Goal: Transaction & Acquisition: Purchase product/service

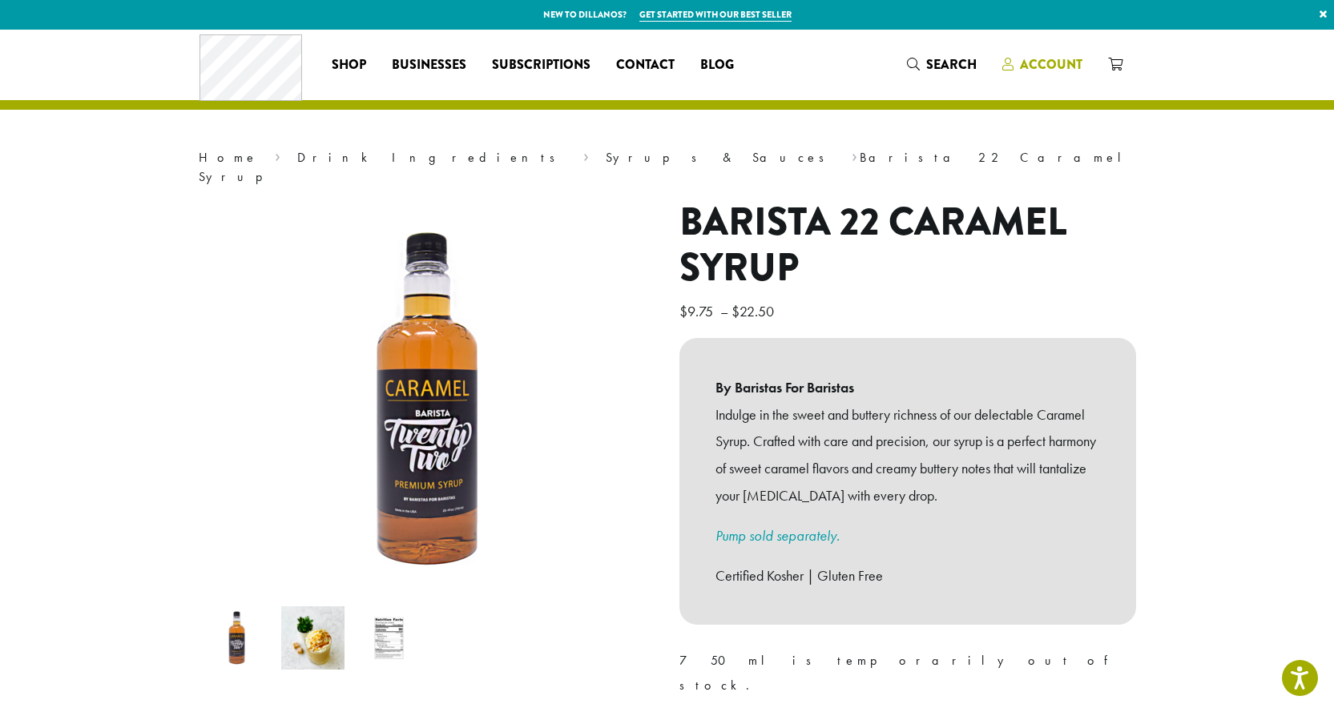
click at [1044, 62] on span "Account" at bounding box center [1051, 64] width 62 height 18
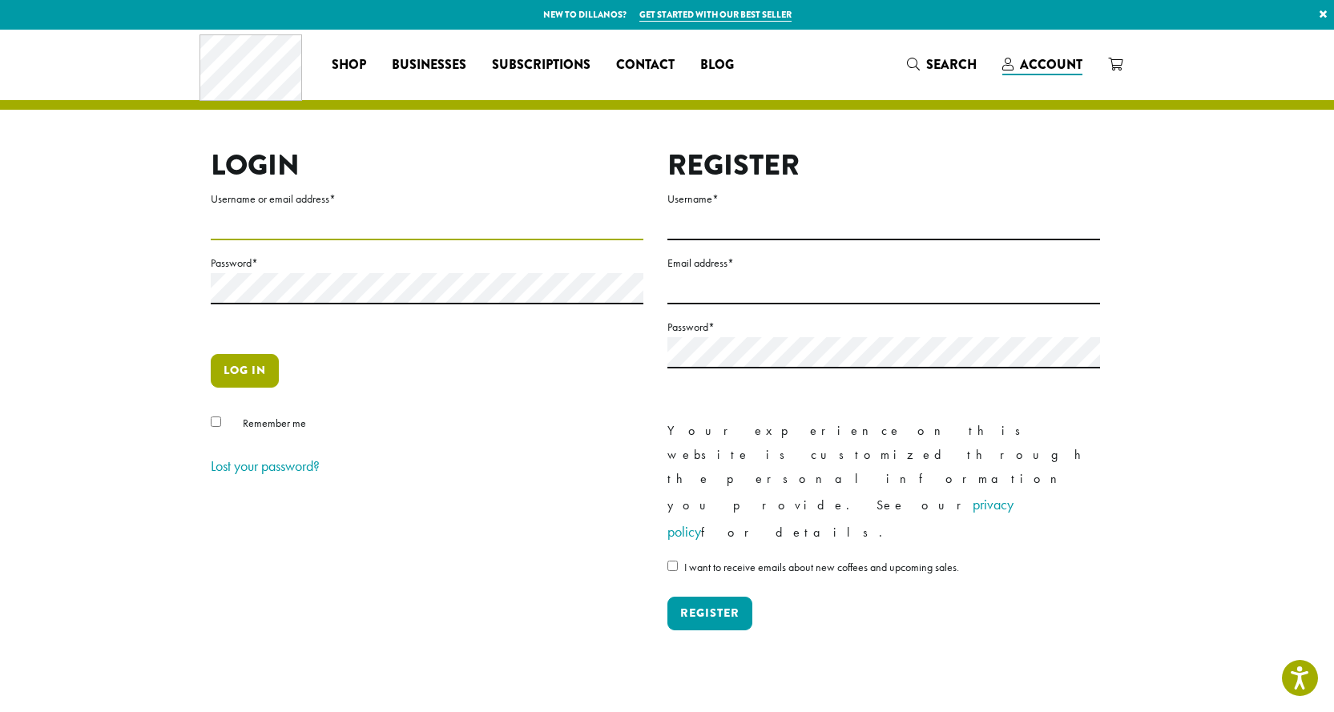
type input "**********"
click at [235, 371] on button "Log in" at bounding box center [245, 371] width 68 height 34
click at [248, 370] on button "Log in" at bounding box center [245, 371] width 68 height 34
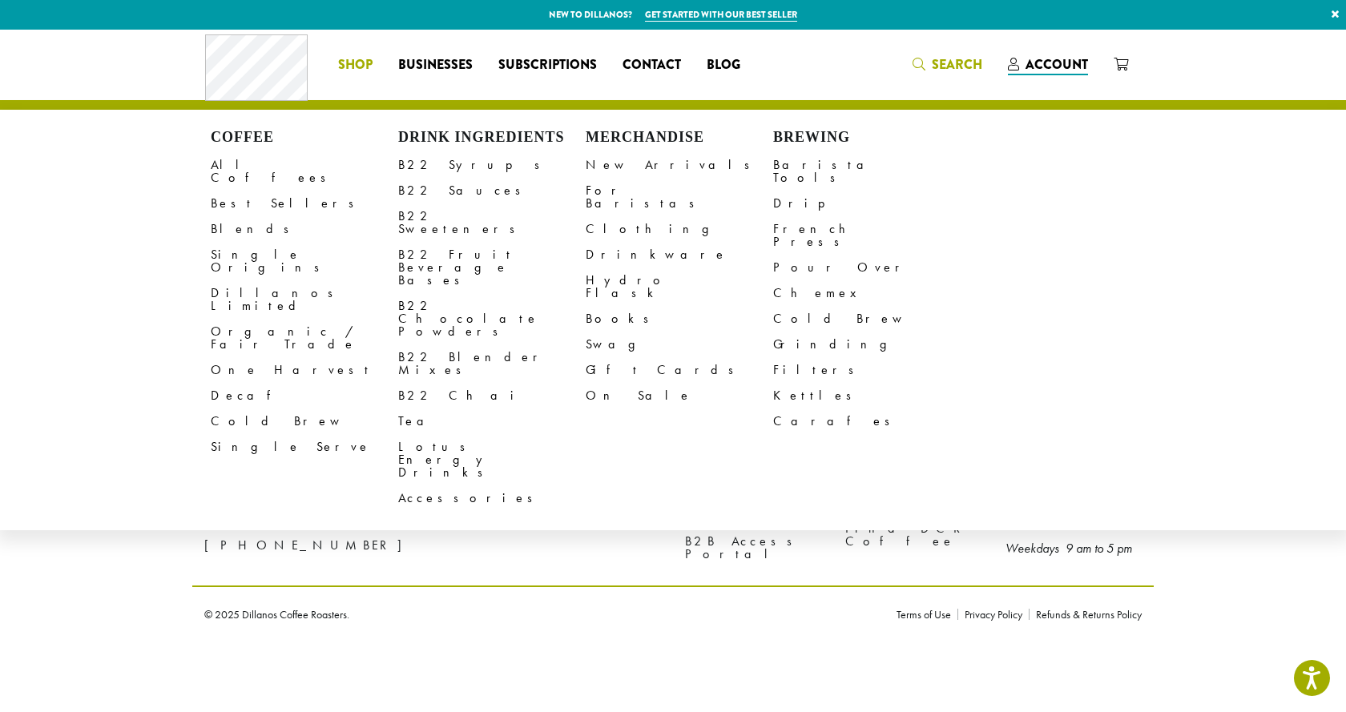
click at [953, 61] on div "Coffee All Coffees Best Sellers Blends Single Origins Dillanos Limited Organic …" at bounding box center [673, 64] width 936 height 66
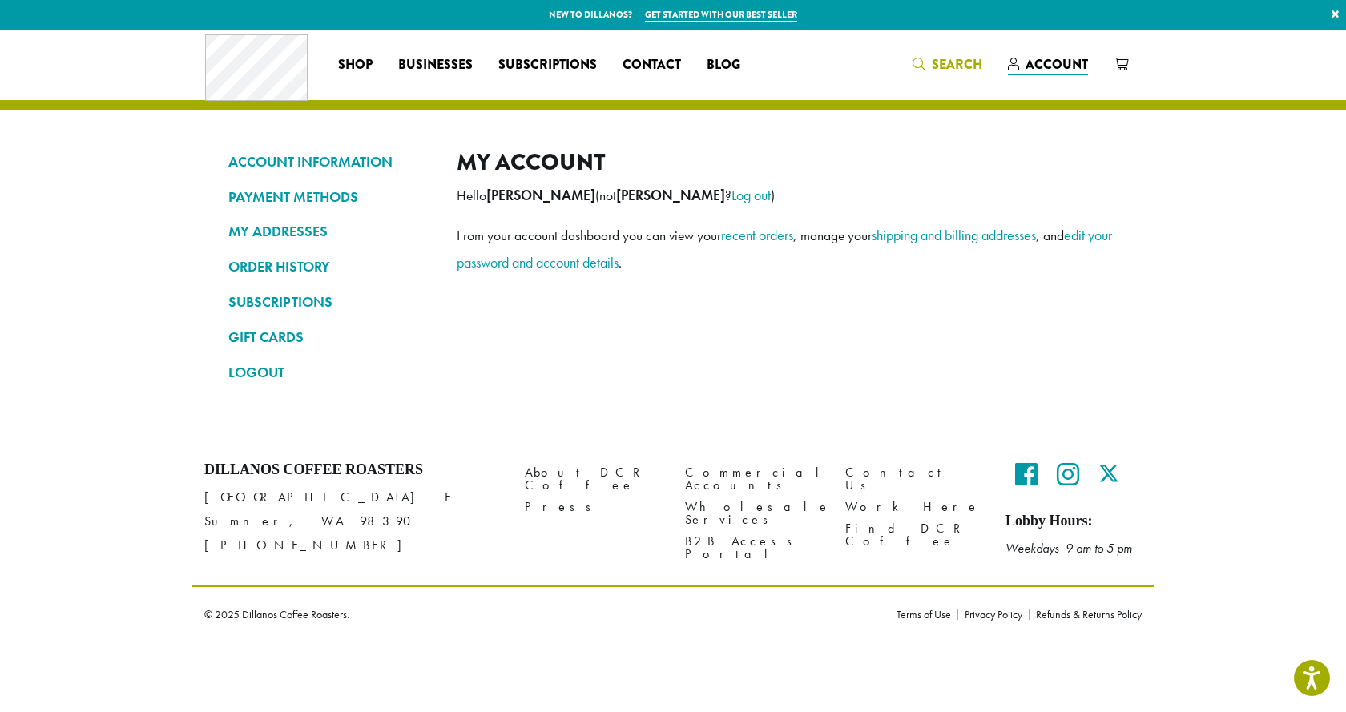
click at [943, 58] on span "Search" at bounding box center [957, 64] width 50 height 18
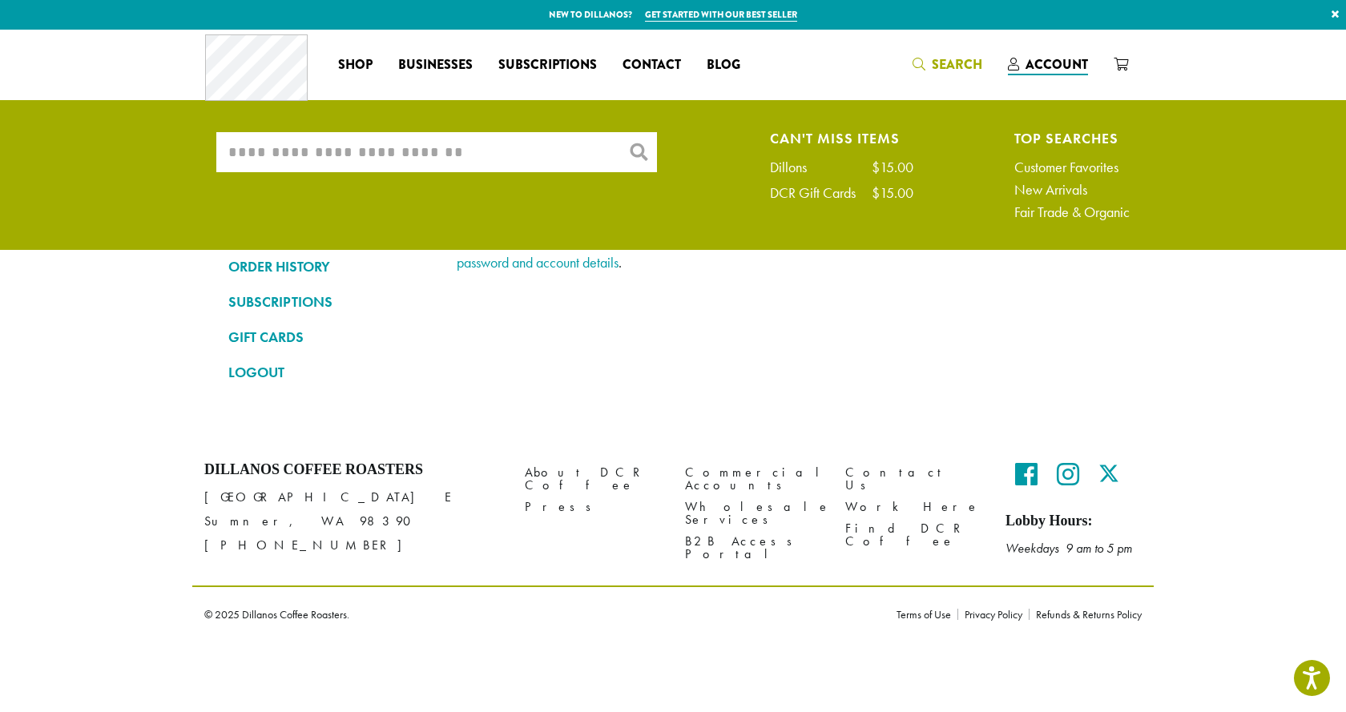
click at [371, 152] on input "What are you searching for?" at bounding box center [436, 152] width 441 height 40
type input "*******"
click at [0, 0] on span "×" at bounding box center [0, 0] width 0 height 0
click at [609, 151] on input "What are you searching for?" at bounding box center [436, 152] width 441 height 40
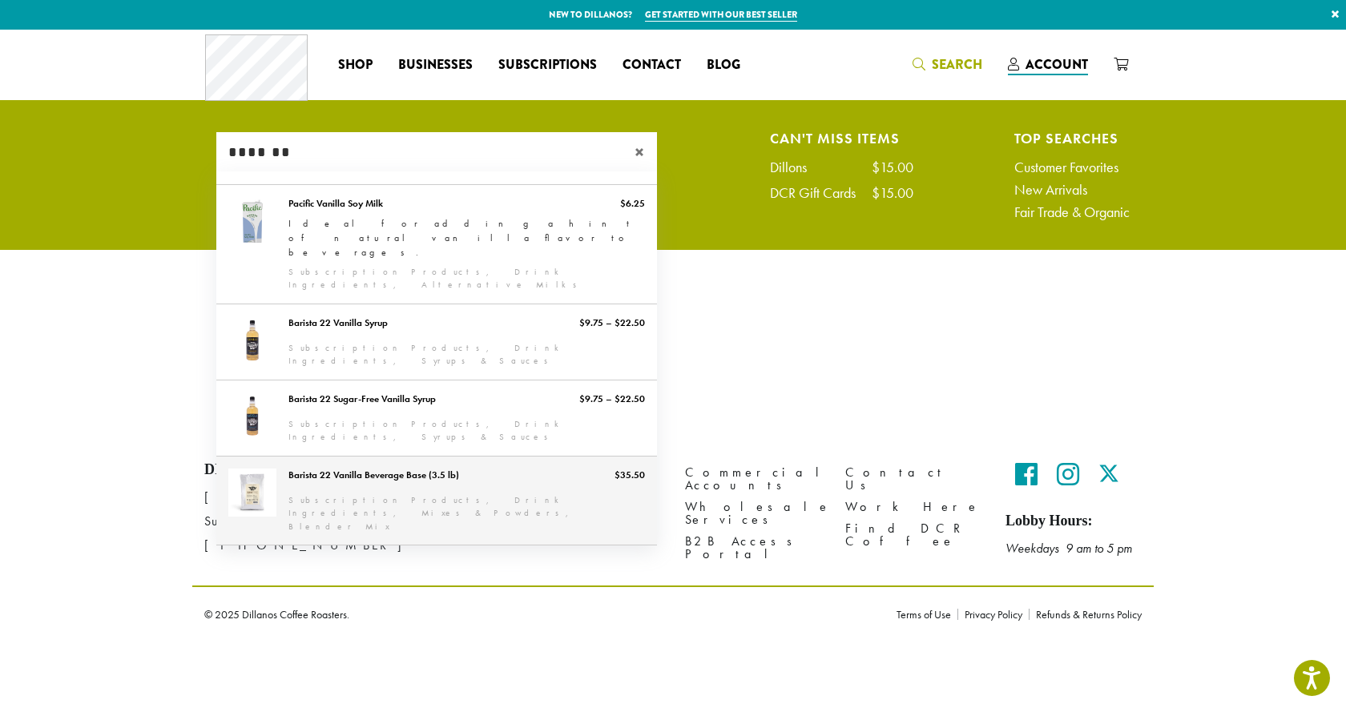
type input "*******"
click at [384, 457] on link "Barista 22 Vanilla Beverage Base (3.5 lb)" at bounding box center [436, 501] width 441 height 89
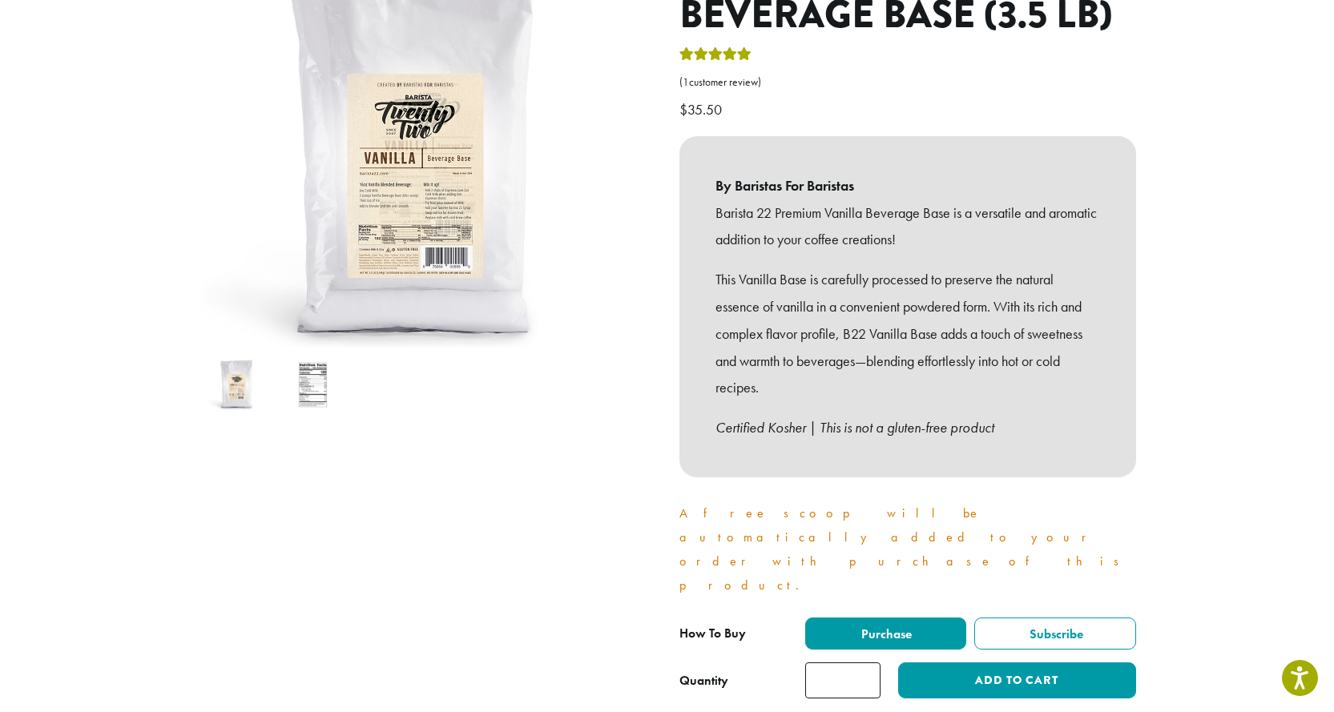
scroll to position [320, 0]
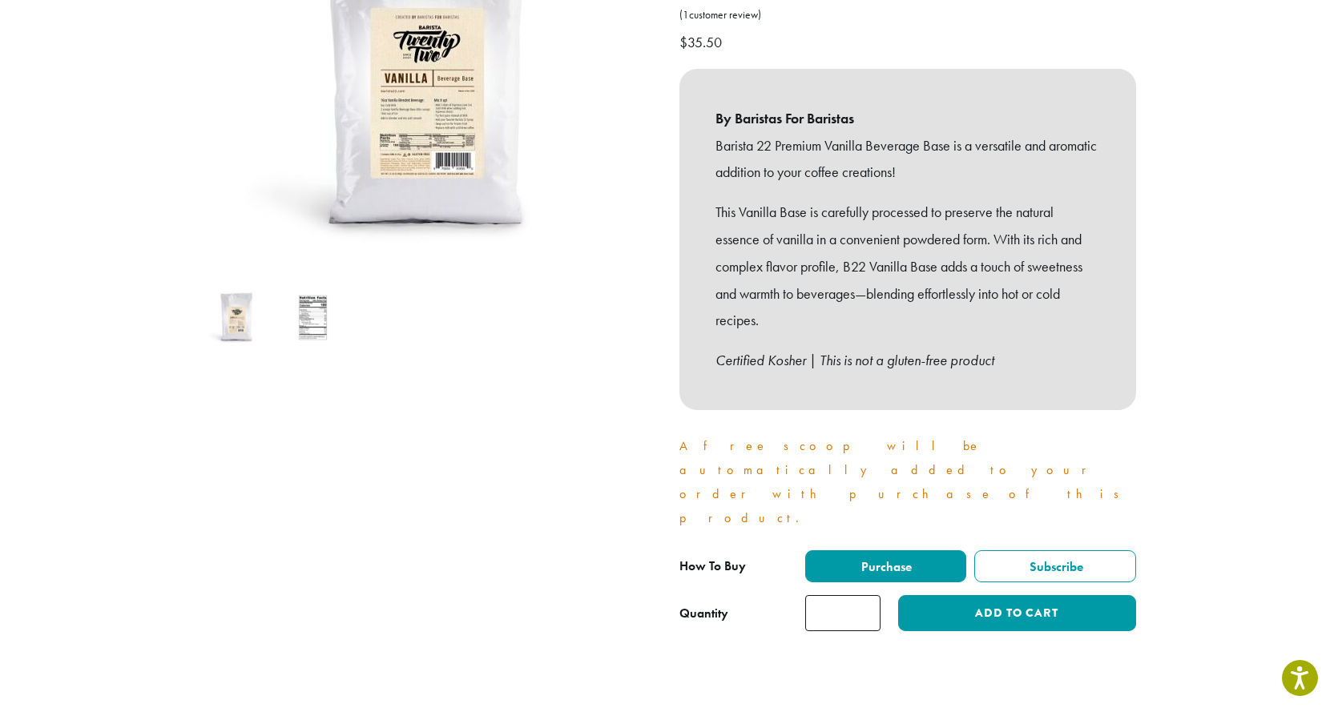
click at [866, 595] on input "*" at bounding box center [842, 613] width 75 height 36
type input "*"
click at [866, 595] on input "*" at bounding box center [842, 613] width 75 height 36
click at [1000, 595] on button "Add to cart" at bounding box center [1016, 613] width 237 height 36
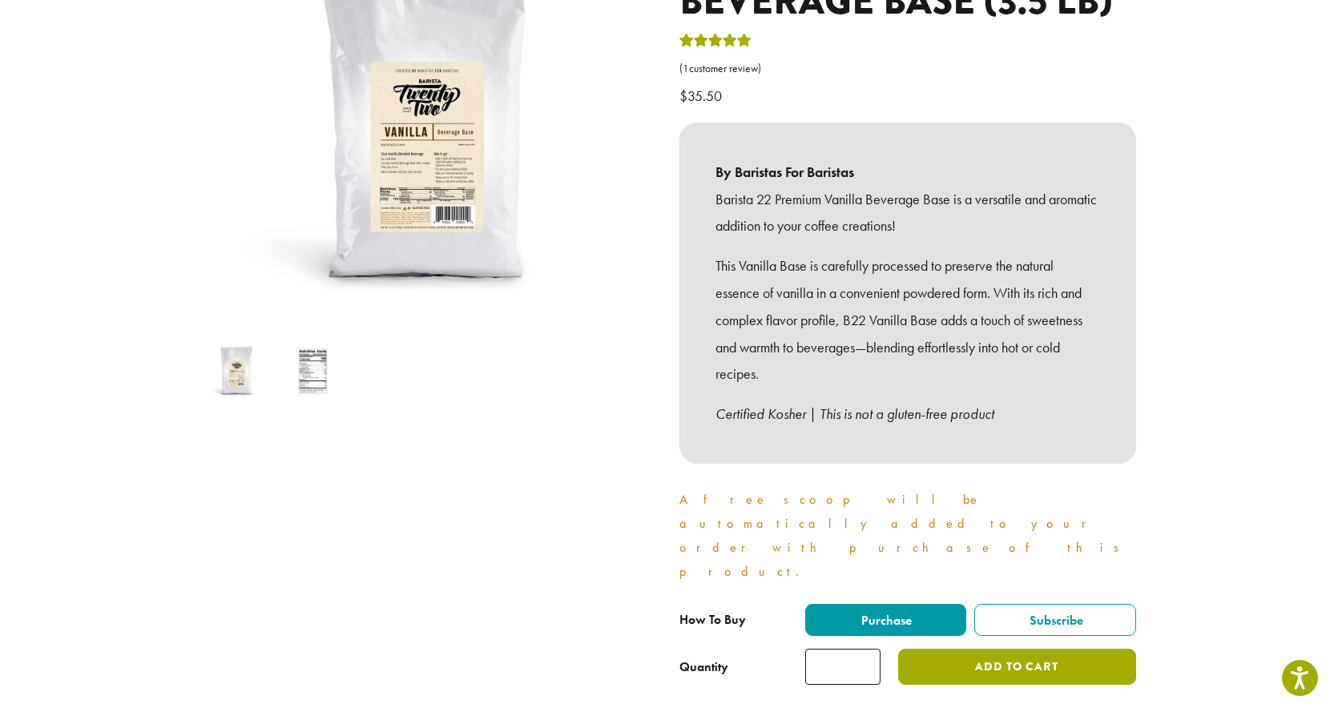
scroll to position [0, 0]
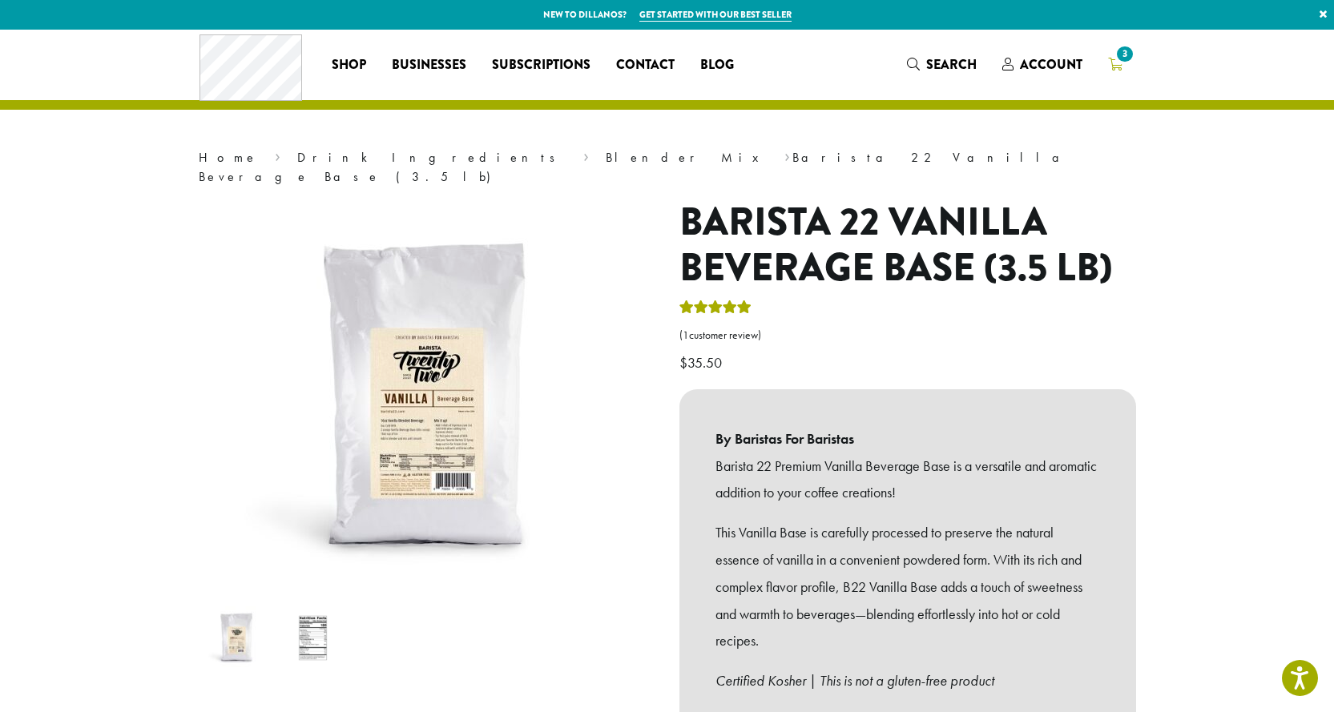
click at [1116, 61] on span "3" at bounding box center [1125, 54] width 22 height 22
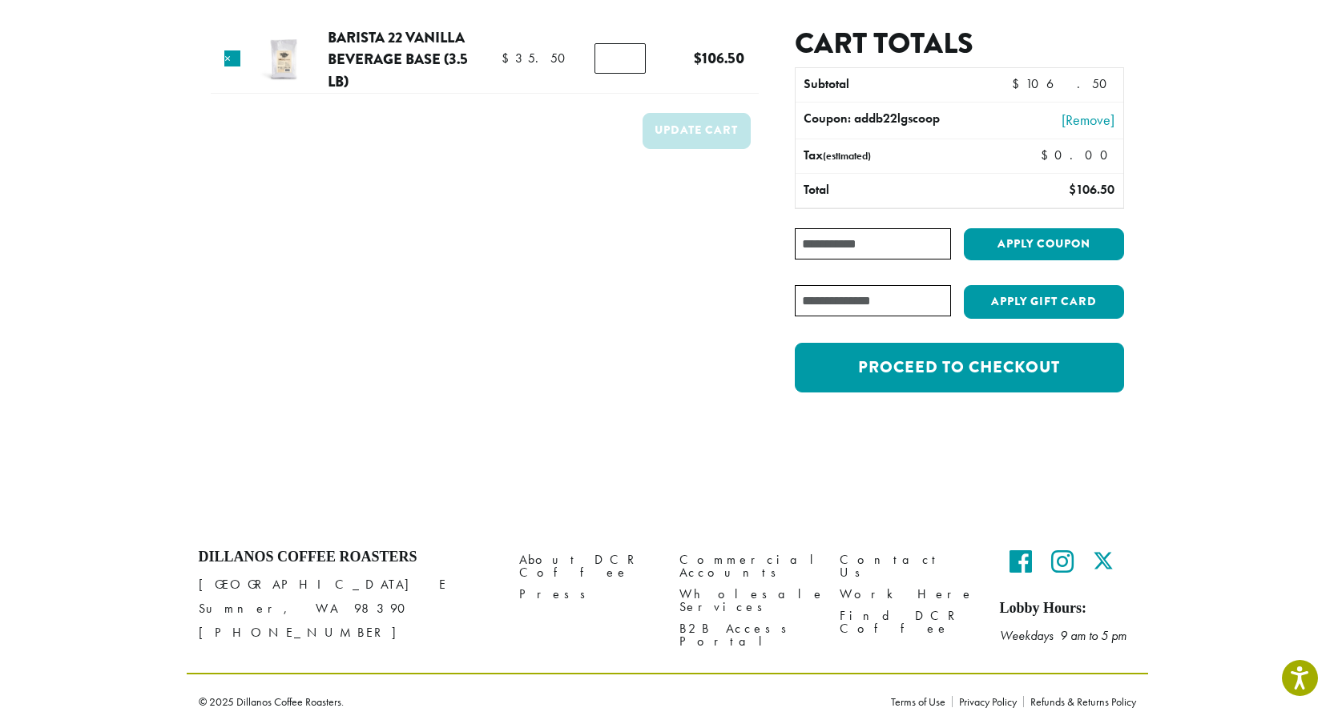
scroll to position [139, 0]
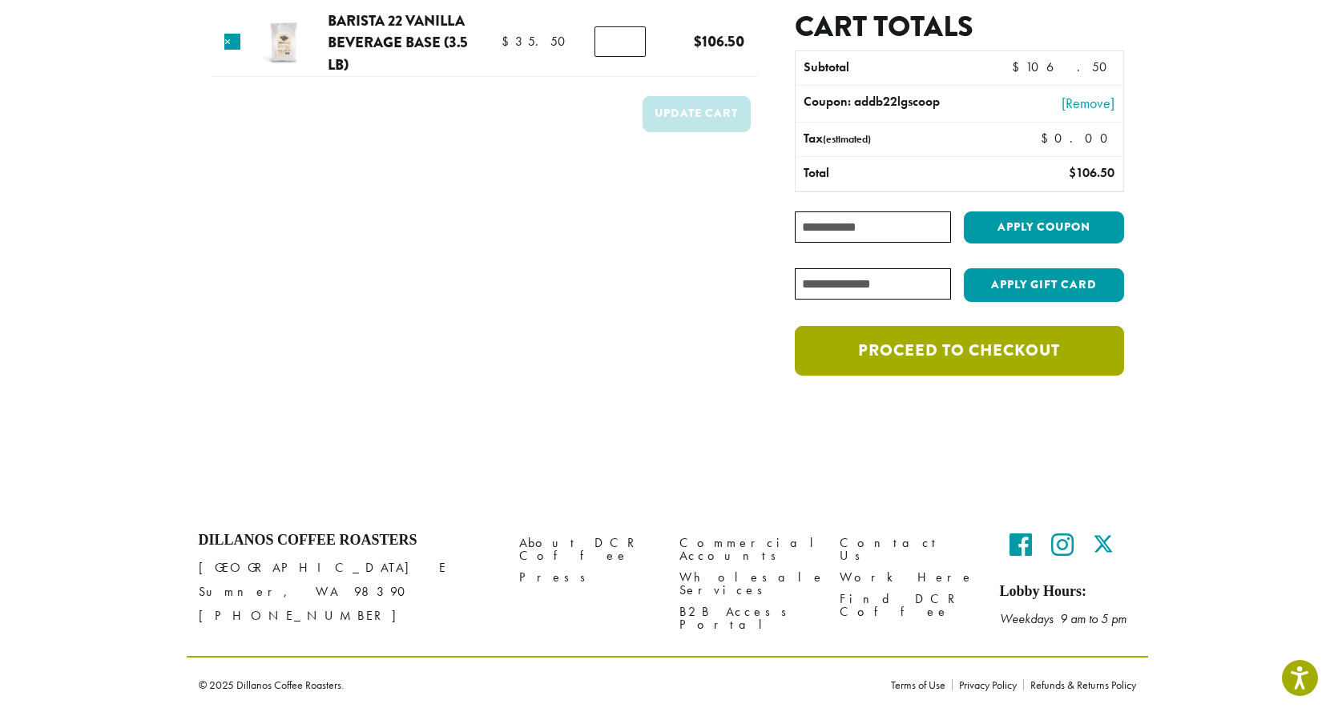
click at [948, 349] on link "Proceed to checkout" at bounding box center [959, 351] width 328 height 50
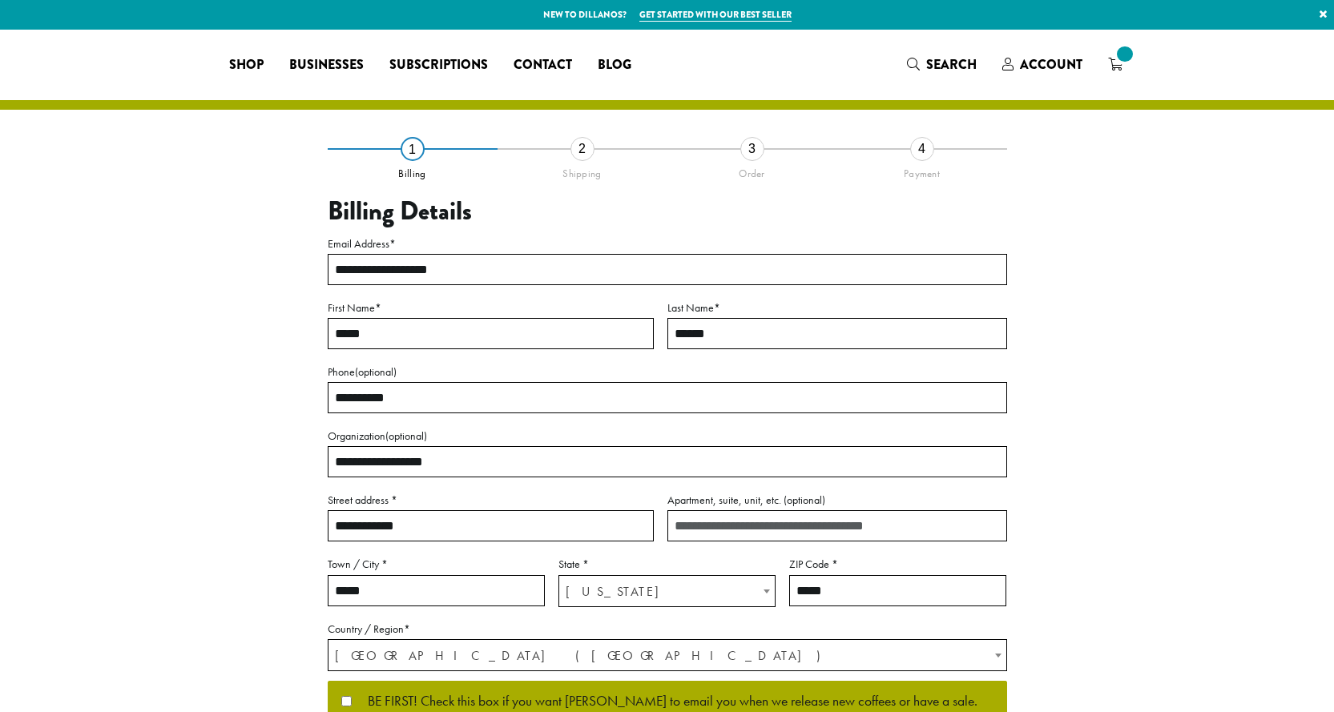
select select "**"
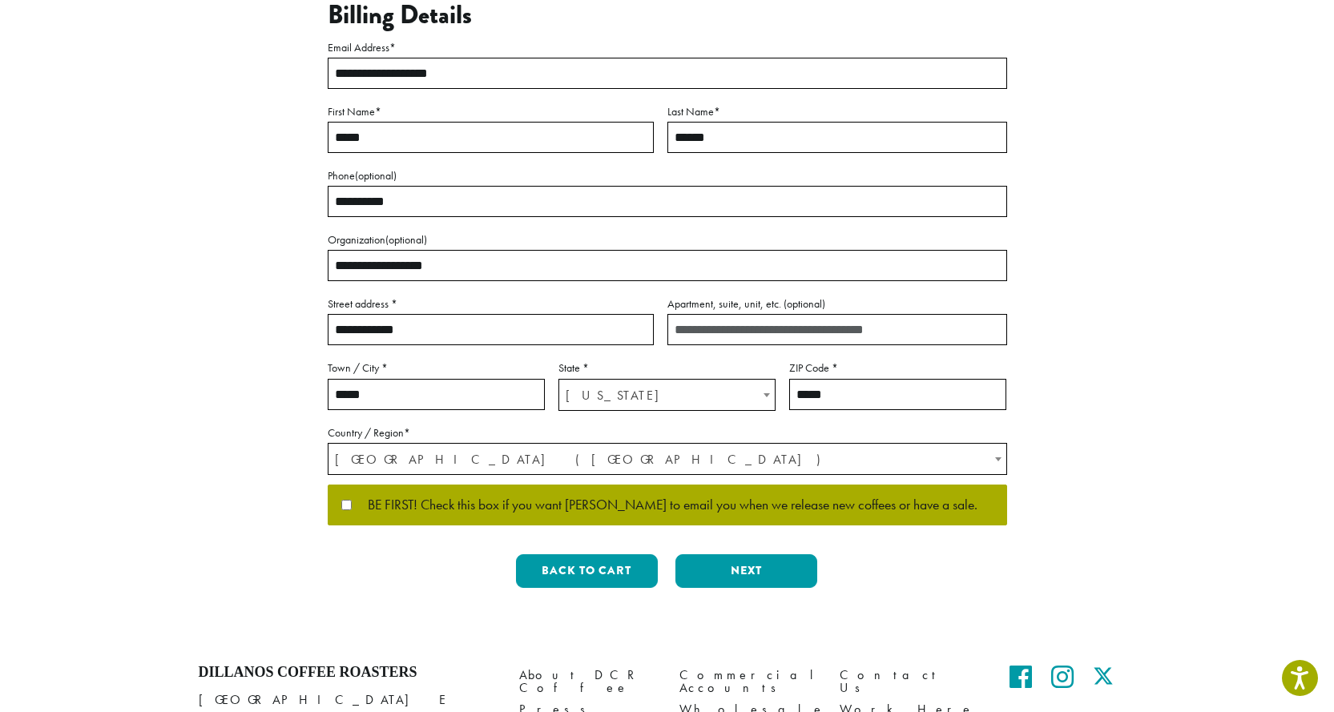
scroll to position [328, 0]
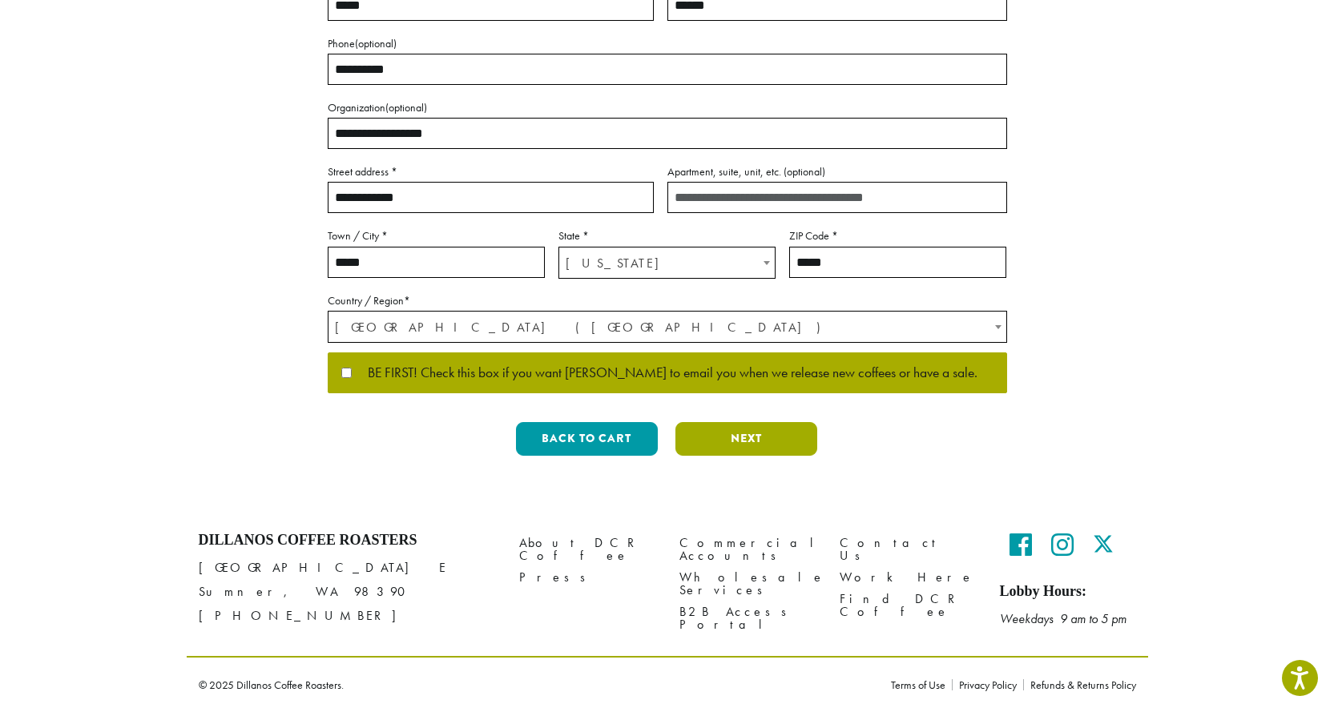
click at [738, 437] on button "Next" at bounding box center [746, 439] width 142 height 34
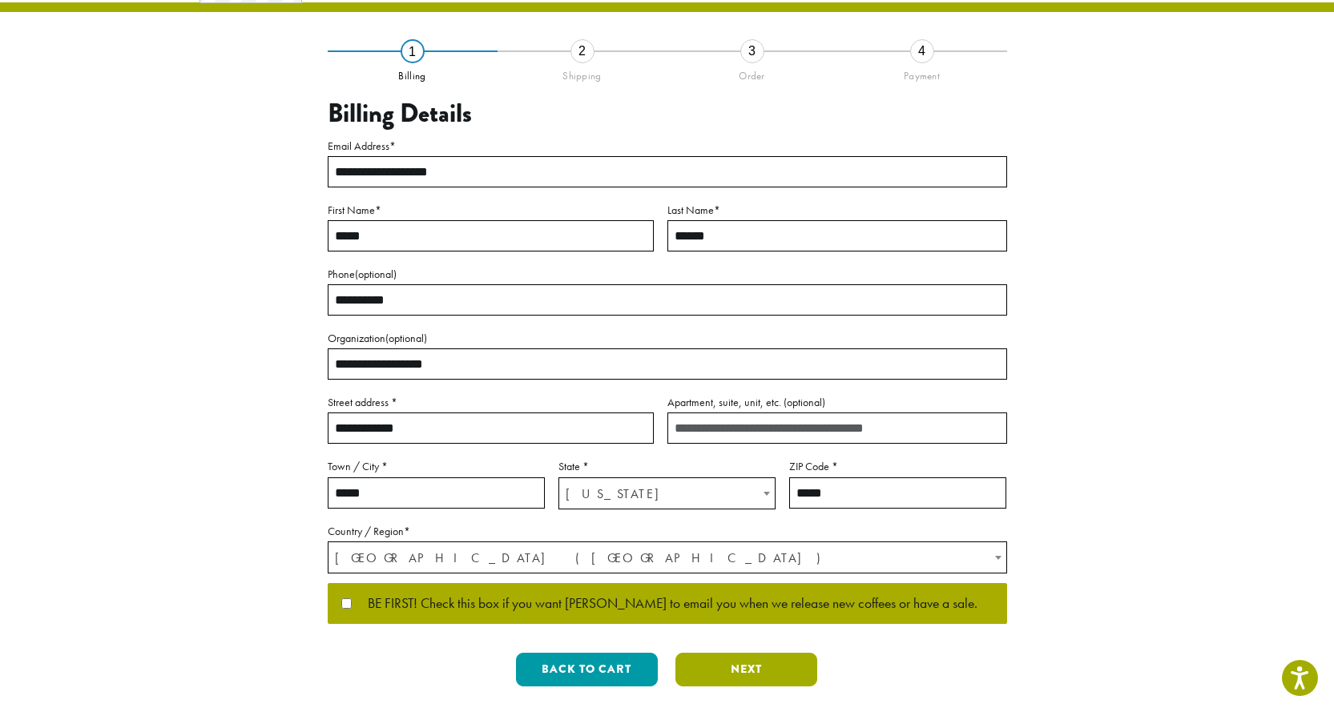
scroll to position [0, 0]
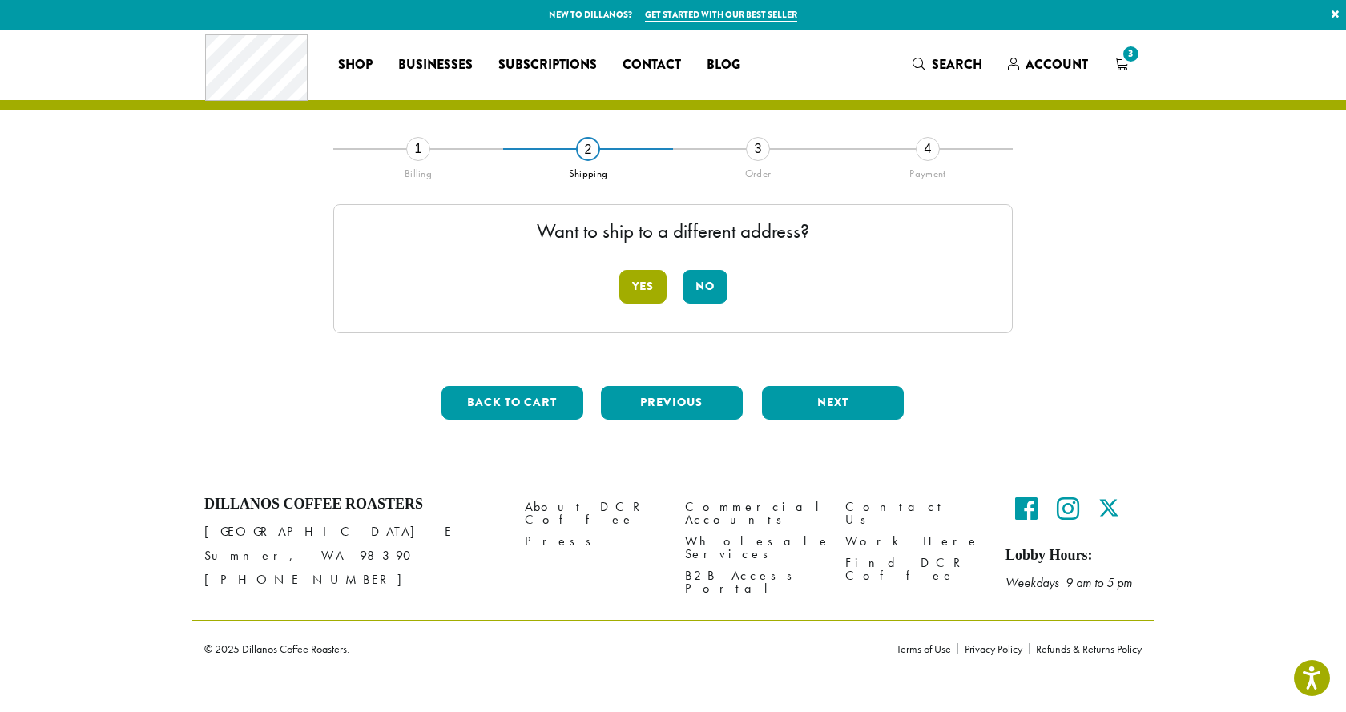
drag, startPoint x: 640, startPoint y: 284, endPoint x: 633, endPoint y: 288, distance: 8.2
click at [639, 283] on button "Yes" at bounding box center [642, 287] width 47 height 34
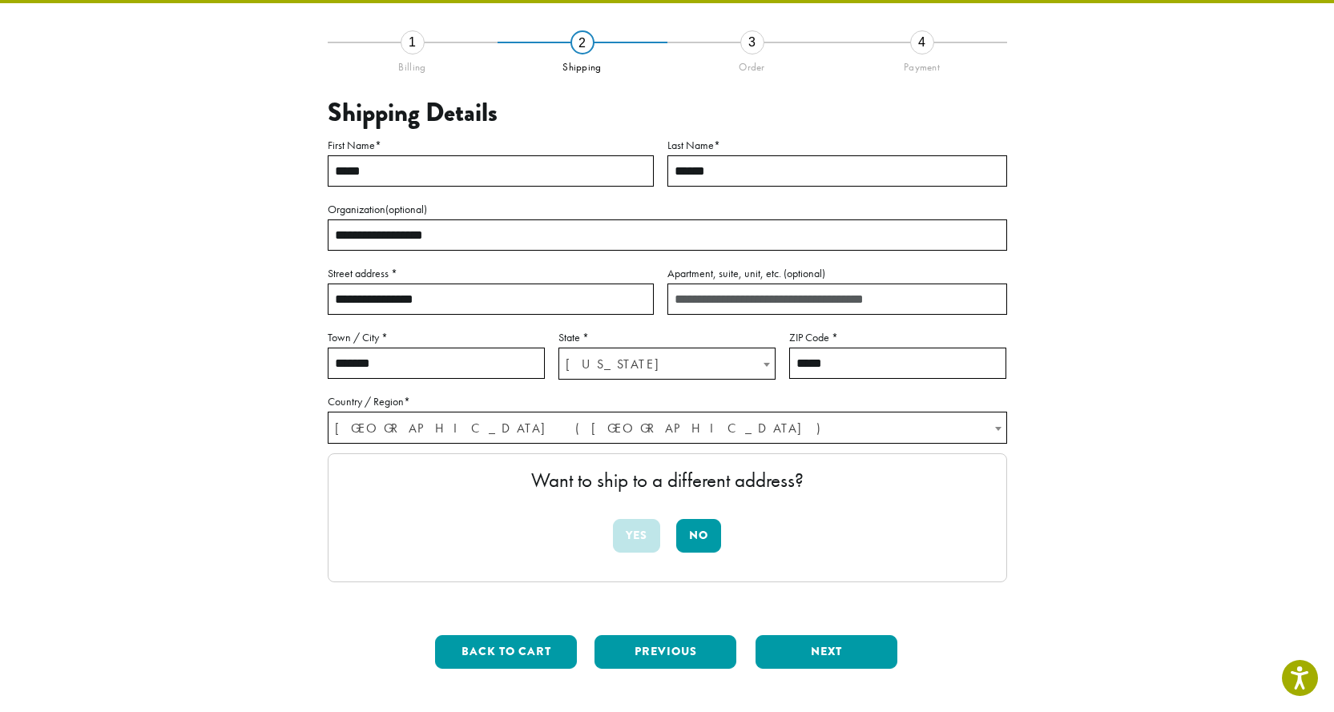
scroll to position [160, 0]
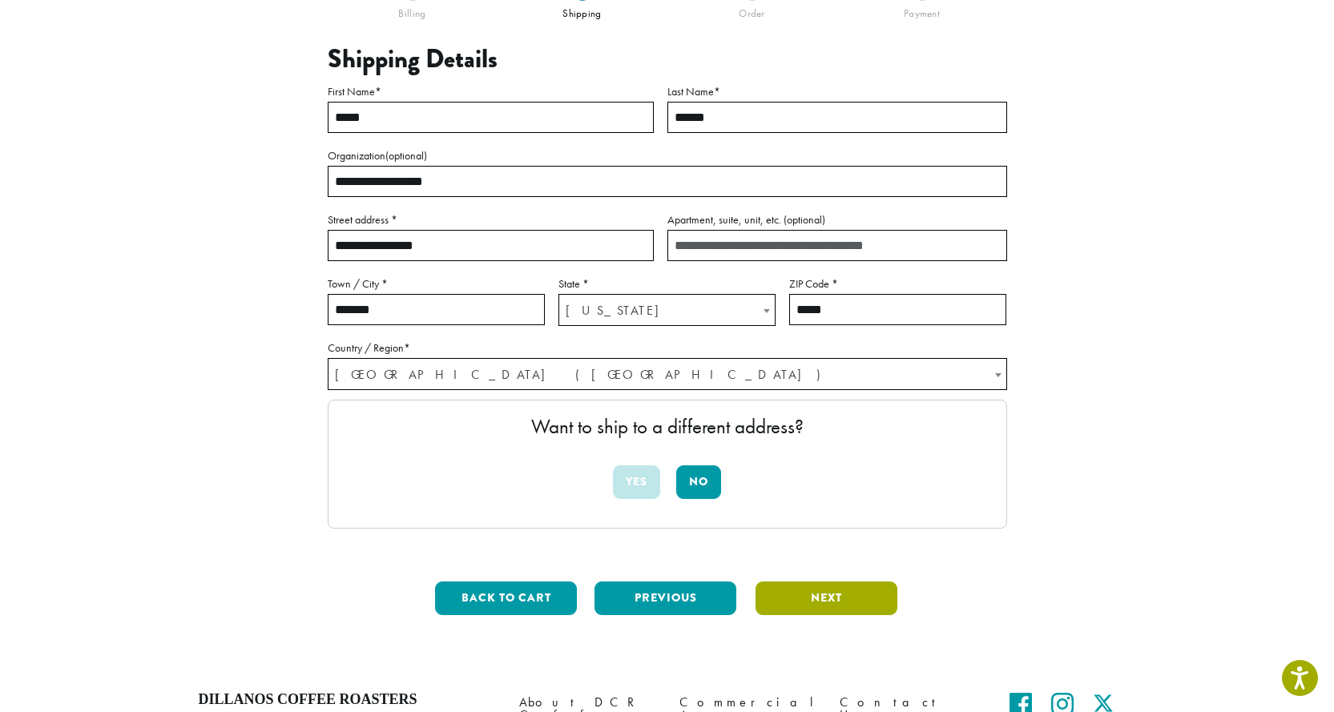
click at [820, 597] on button "Next" at bounding box center [827, 599] width 142 height 34
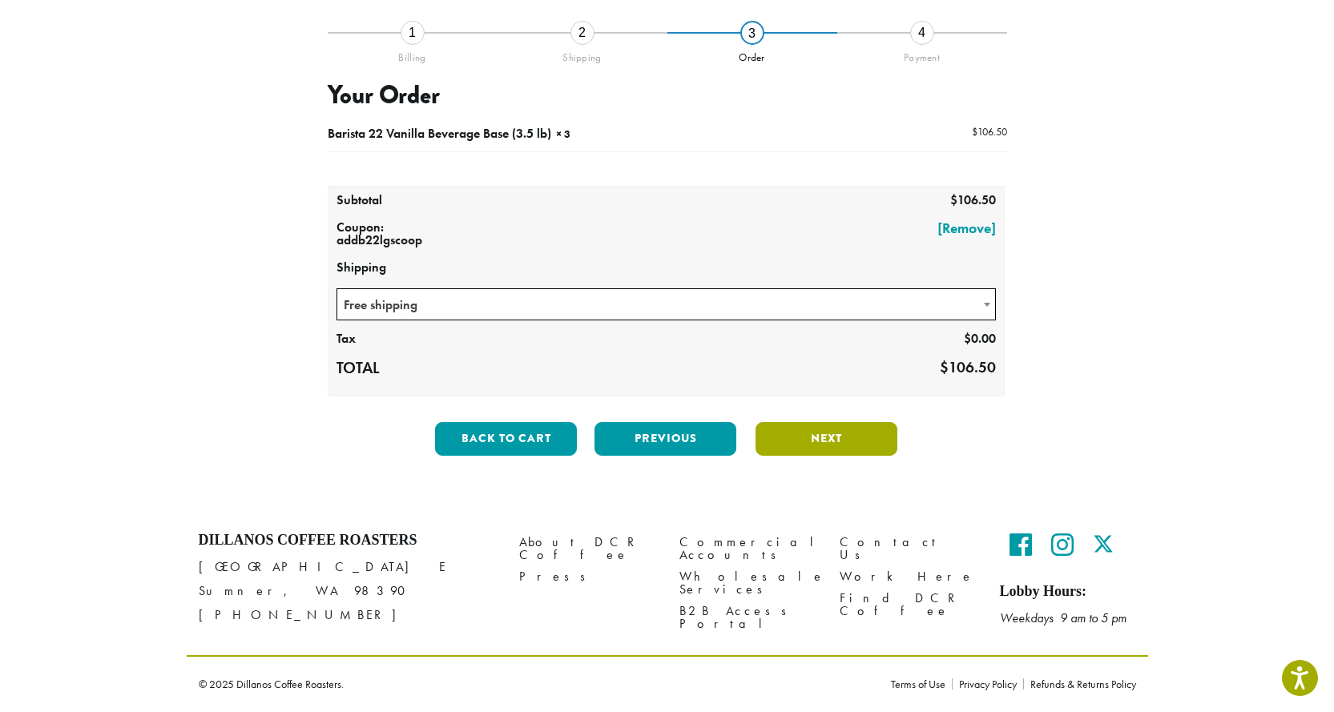
scroll to position [116, 0]
click at [806, 434] on button "Next" at bounding box center [827, 439] width 142 height 34
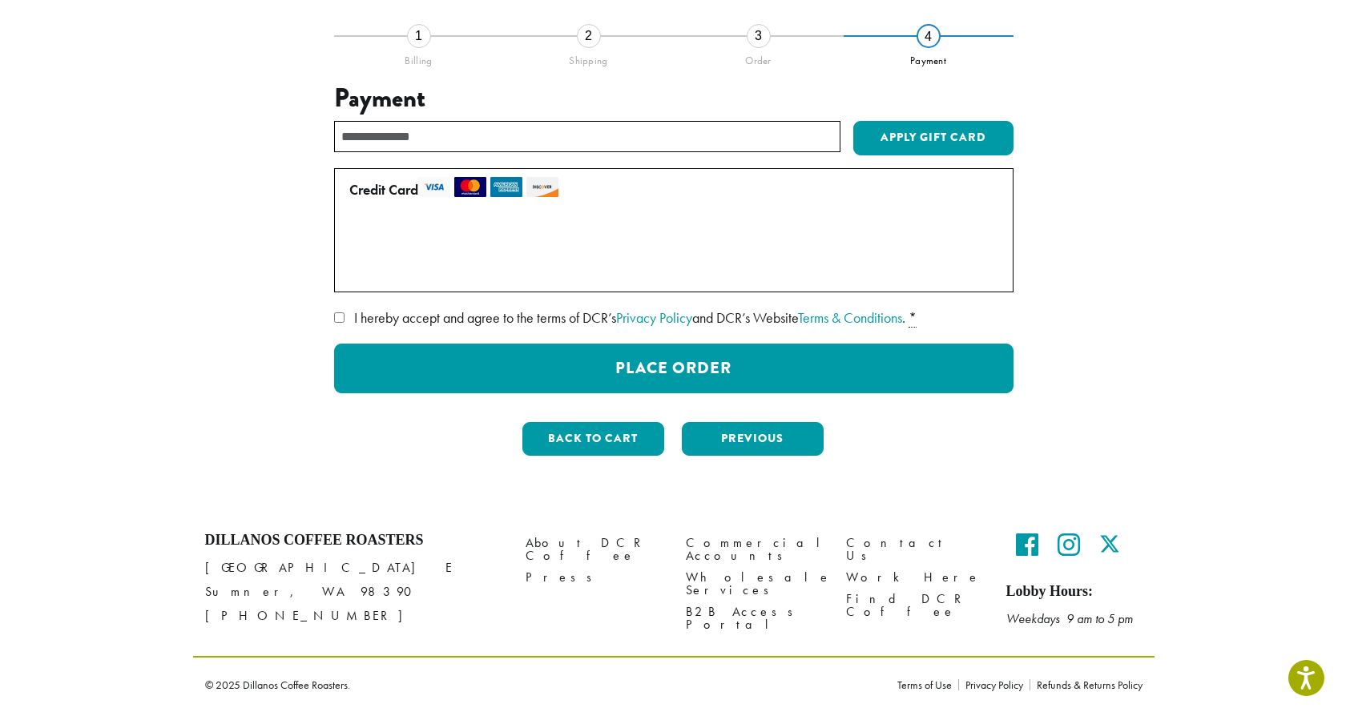
scroll to position [113, 0]
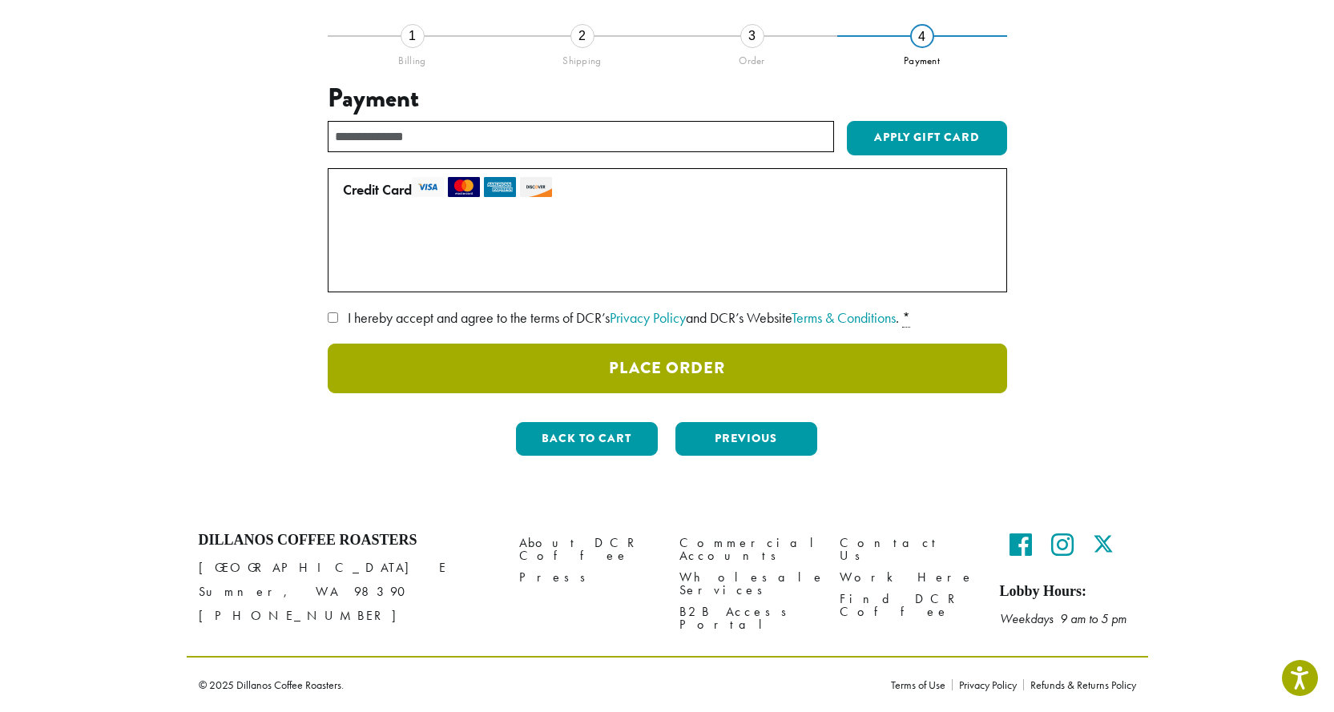
click at [682, 361] on button "Place Order" at bounding box center [667, 369] width 679 height 50
